Goal: Information Seeking & Learning: Learn about a topic

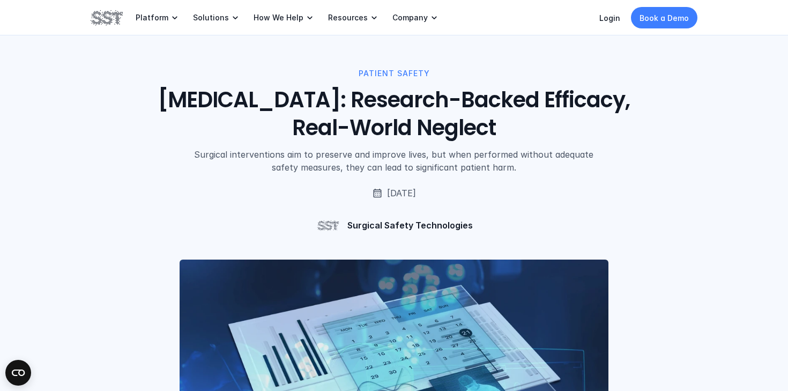
click at [568, 213] on div "PATIENT SAFETY WHO Surgical Safety Checklist: Research-Backed Efficacy, Real-Wo…" at bounding box center [394, 153] width 607 height 170
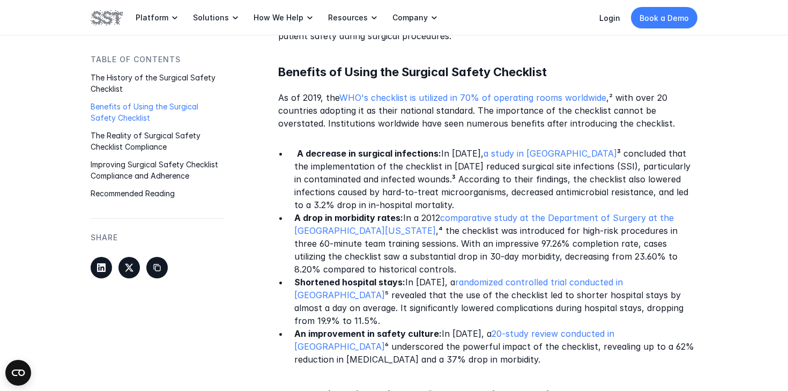
scroll to position [1028, 0]
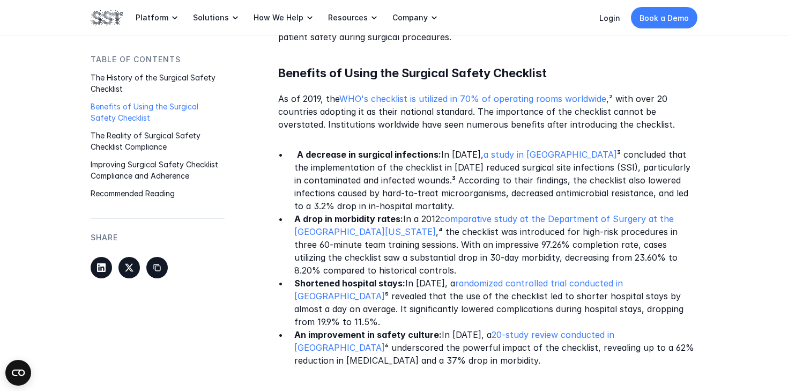
drag, startPoint x: 281, startPoint y: 56, endPoint x: 457, endPoint y: 330, distance: 325.2
copy div "Benefits of Using the Surgical Safety Checklist As of 2019, the WHO's checklist…"
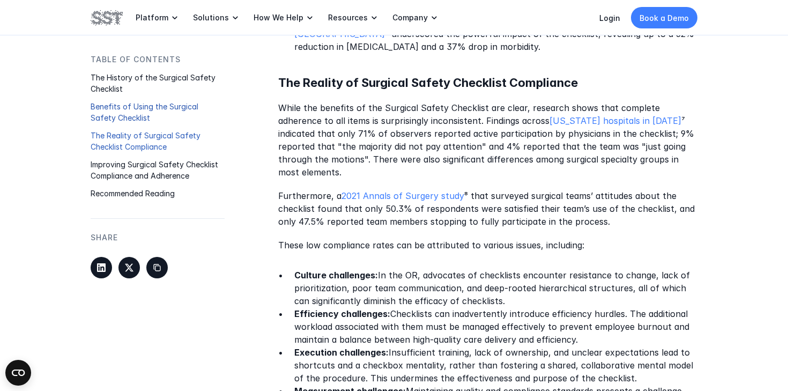
scroll to position [1395, 0]
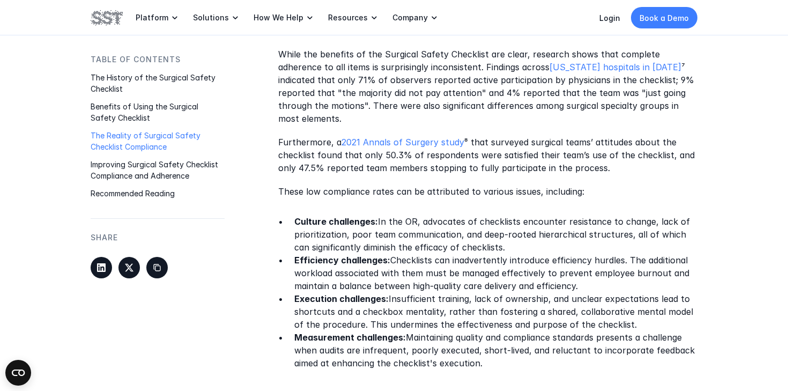
drag, startPoint x: 295, startPoint y: 179, endPoint x: 511, endPoint y: 338, distance: 267.9
click at [511, 338] on div "In today's fast-paced healthcare environment, ensuring patient safety during su…" at bounding box center [487, 275] width 419 height 2230
copy ul "Culture challenges: In the OR, advocates of checklists encounter resistance to …"
click at [221, 322] on div "Table of Contents The History of the Surgical Safety Checklist Benefits of Usin…" at bounding box center [394, 275] width 607 height 2230
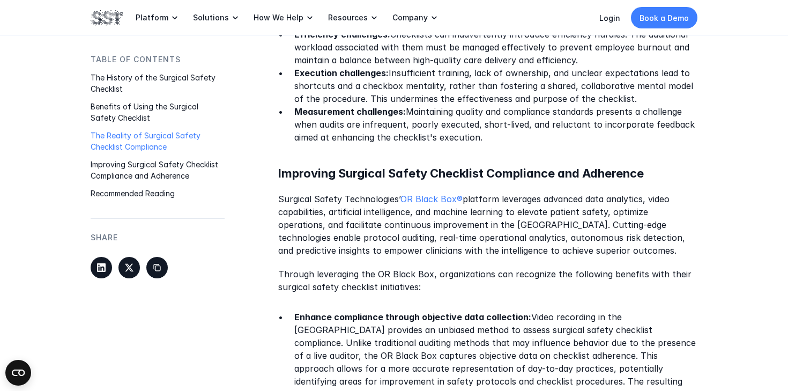
scroll to position [1624, 0]
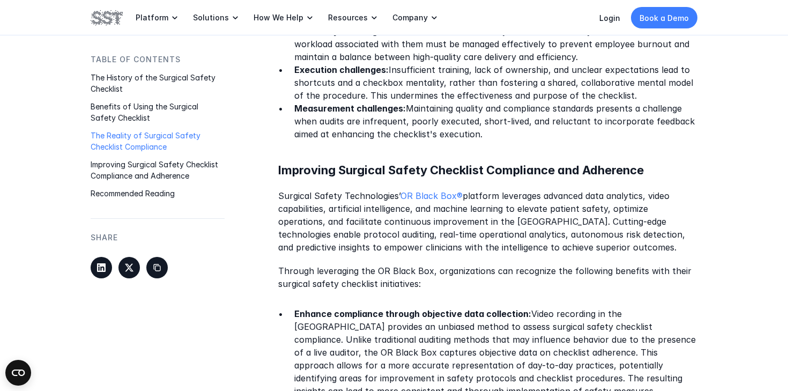
click at [222, 310] on div "Table of Contents The History of the Surgical Safety Checklist Benefits of Usin…" at bounding box center [394, 47] width 607 height 2230
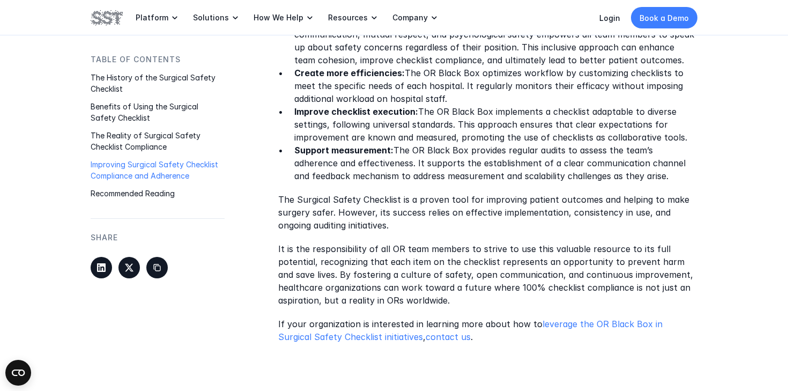
scroll to position [2071, 0]
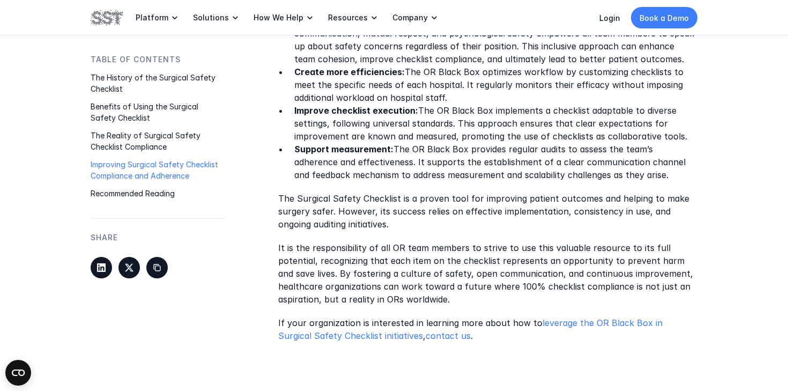
drag, startPoint x: 279, startPoint y: 157, endPoint x: 392, endPoint y: 258, distance: 151.8
copy div "The Surgical Safety Checklist is a proven tool for improving patient outcomes a…"
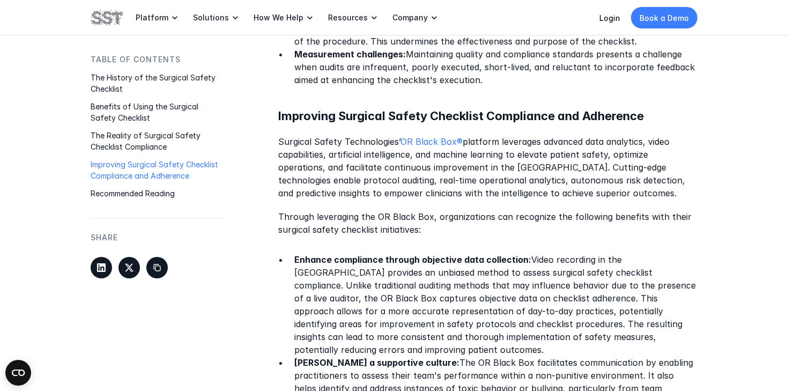
scroll to position [1715, 0]
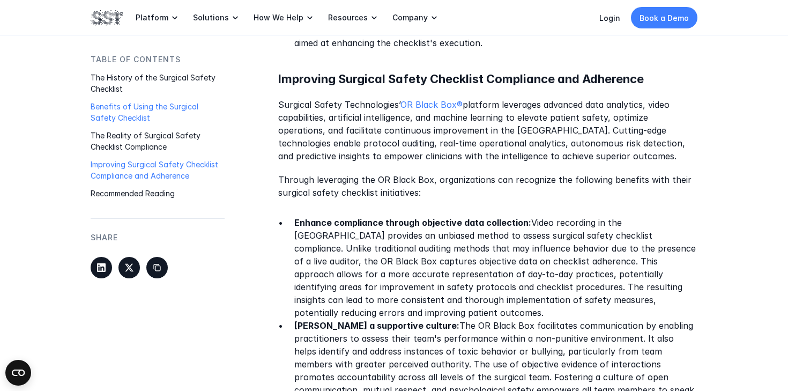
click at [105, 109] on p "Benefits of Using the Surgical Safety Checklist" at bounding box center [158, 112] width 134 height 23
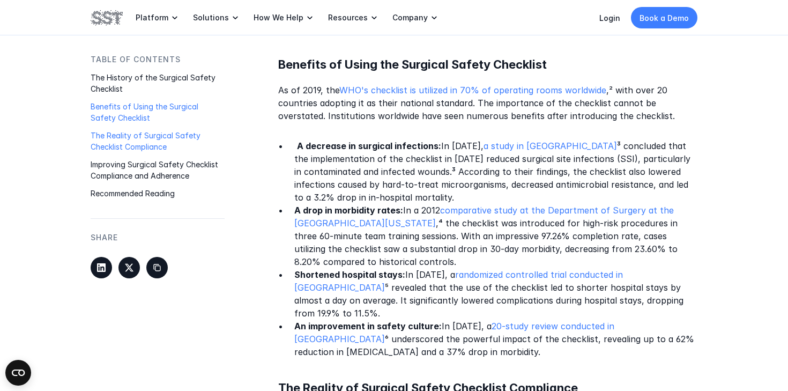
click at [184, 139] on p "The Reality of Surgical Safety Checklist Compliance" at bounding box center [158, 141] width 134 height 23
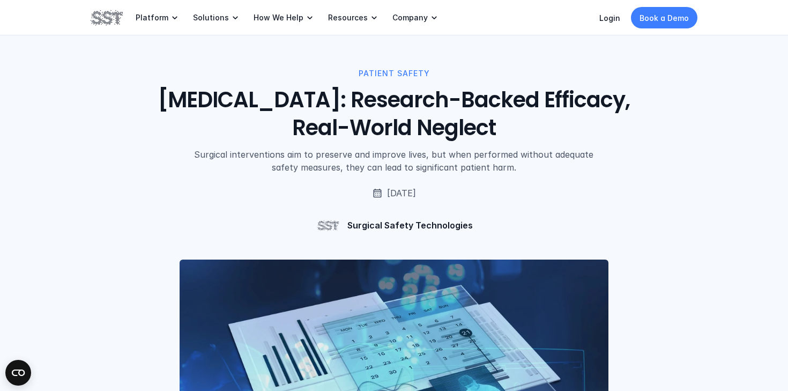
scroll to position [0, 0]
click at [21, 373] on circle "Open CMP widget" at bounding box center [18, 373] width 26 height 26
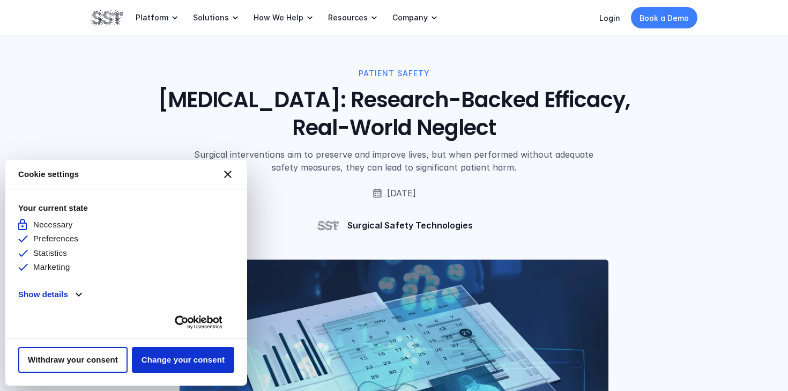
click at [233, 173] on button "[#WIDGET_ICON_CROSS#]" at bounding box center [228, 174] width 26 height 26
